Goal: Check status

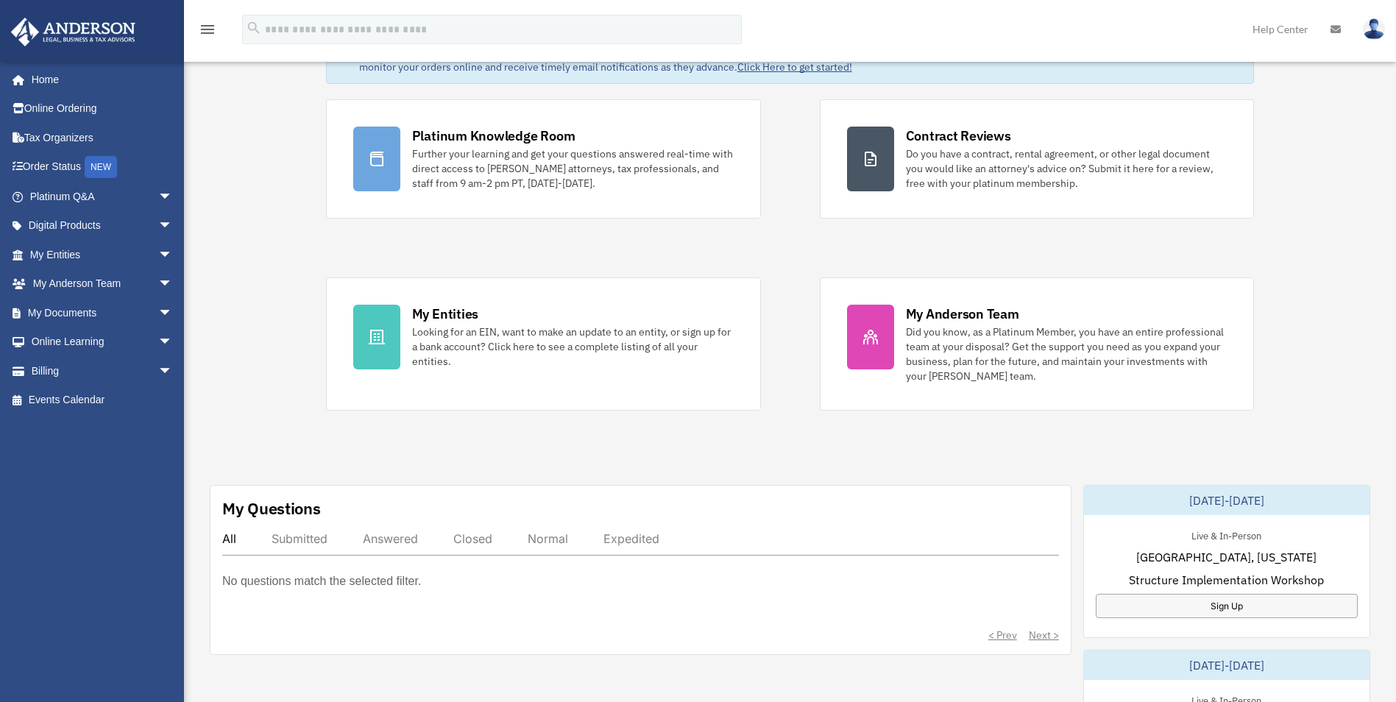
scroll to position [74, 0]
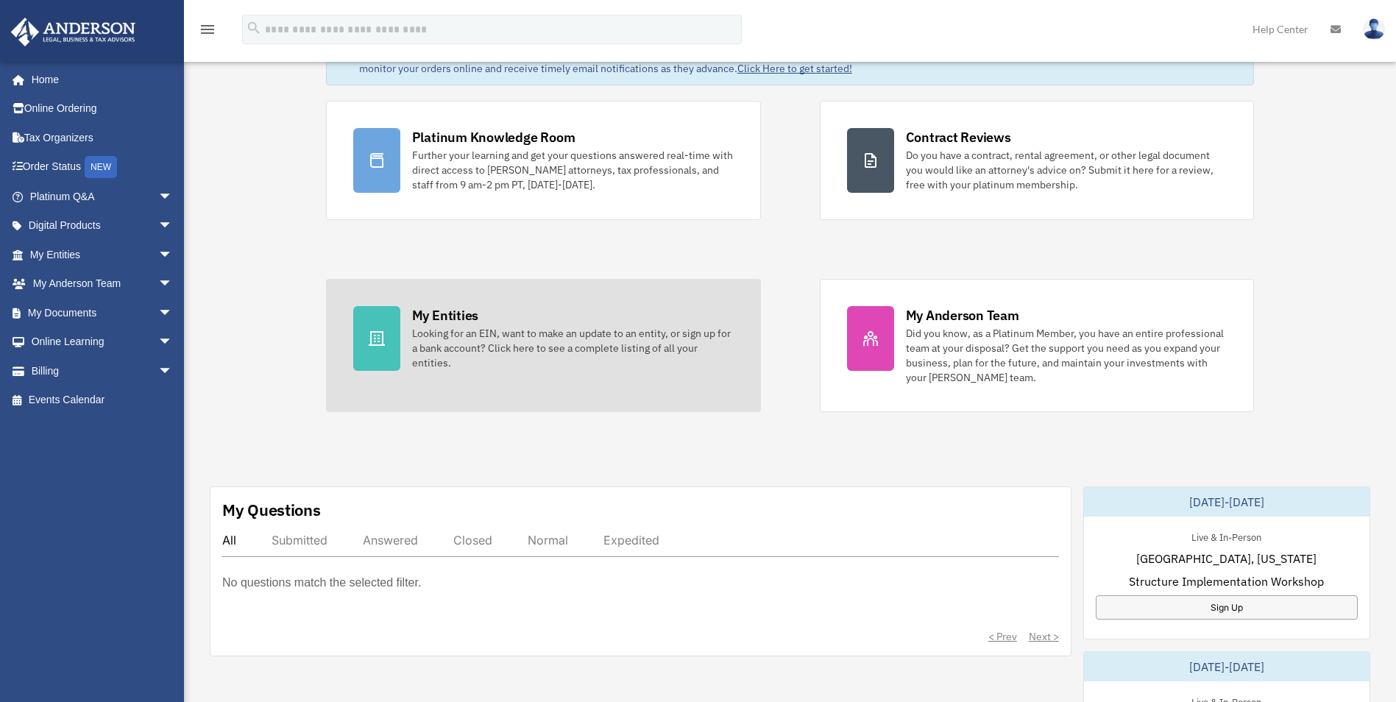
click at [438, 338] on div "Looking for an EIN, want to make an update to an entity, or sign up for a bank …" at bounding box center [572, 348] width 321 height 44
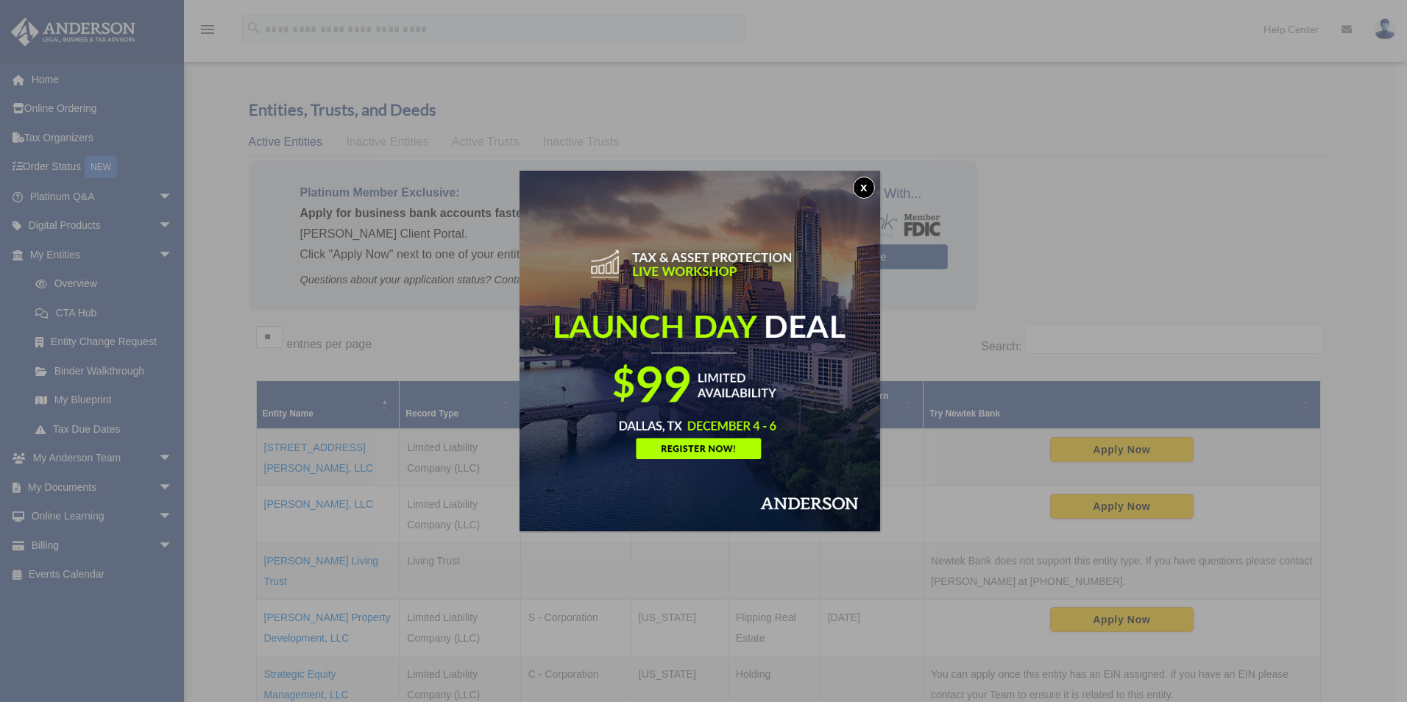
click at [861, 189] on button "x" at bounding box center [864, 188] width 22 height 22
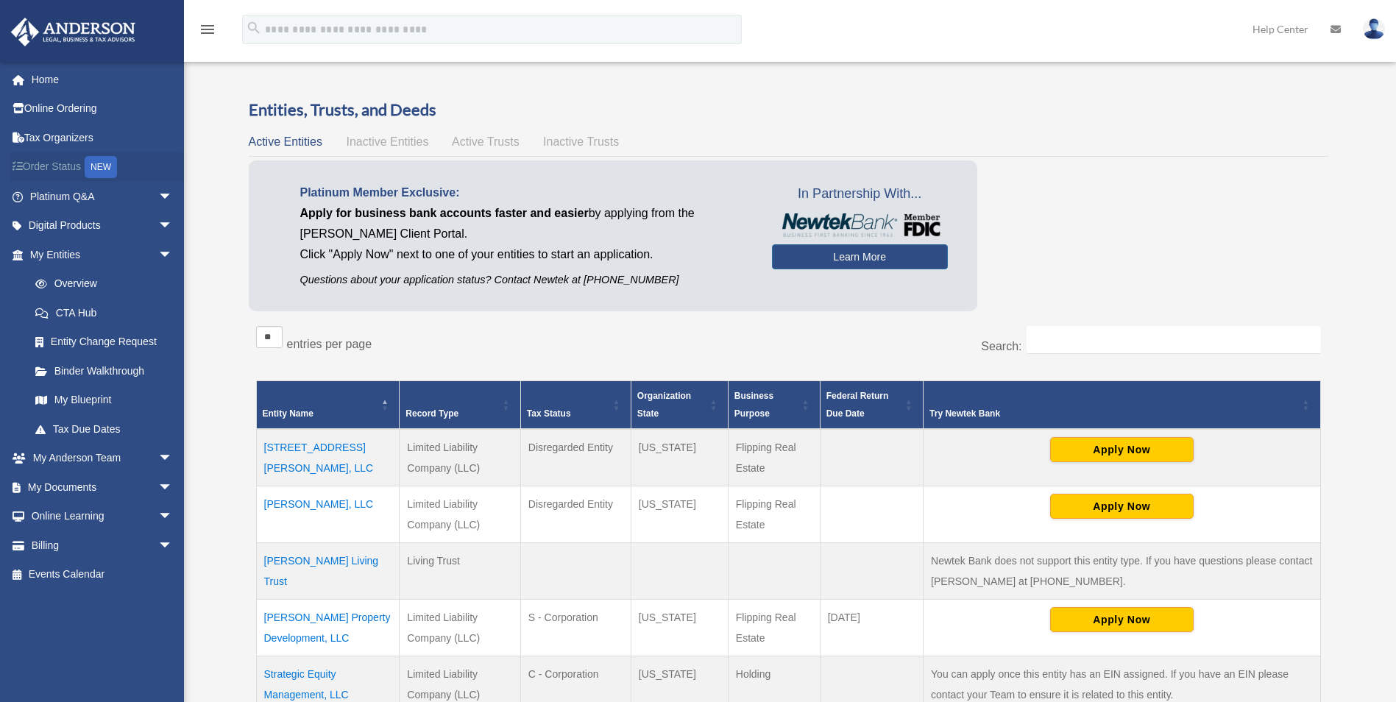
click at [50, 168] on link "Order Status NEW" at bounding box center [102, 167] width 185 height 30
